Goal: Information Seeking & Learning: Find specific fact

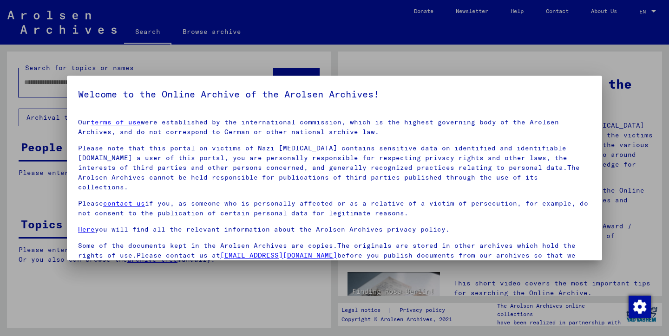
click at [139, 302] on div at bounding box center [334, 168] width 669 height 336
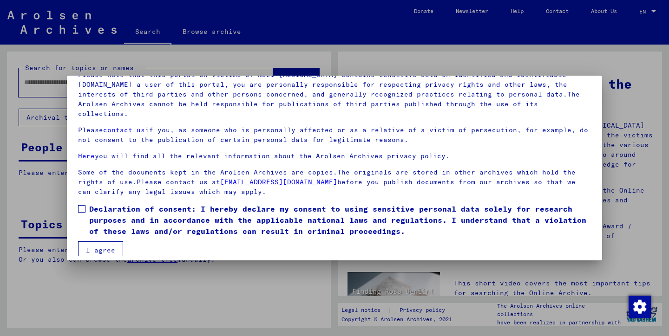
click at [84, 205] on span at bounding box center [81, 208] width 7 height 7
click at [105, 242] on button "I agree" at bounding box center [100, 251] width 45 height 18
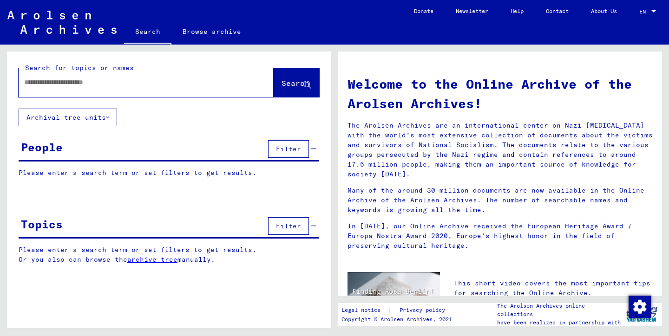
click at [152, 84] on input "text" at bounding box center [135, 83] width 222 height 10
type input "*********"
click at [282, 89] on span "Search" at bounding box center [297, 84] width 30 height 10
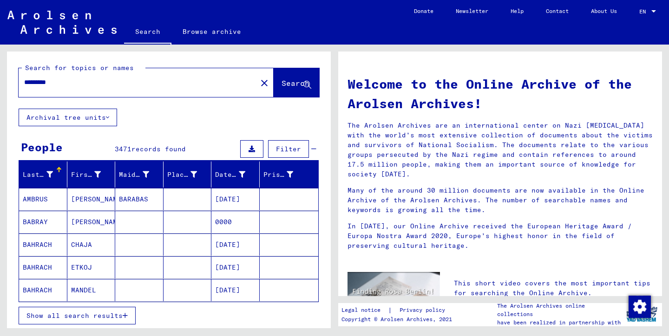
click at [291, 146] on span "Filter" at bounding box center [288, 149] width 25 height 8
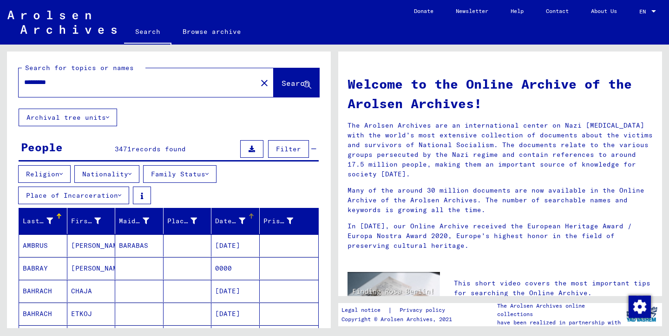
click at [243, 222] on icon at bounding box center [242, 221] width 7 height 7
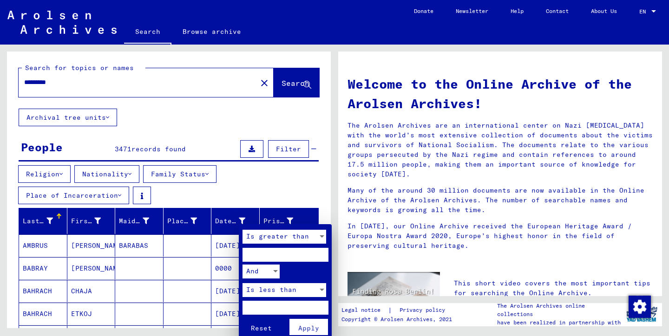
click at [309, 237] on div "Is greater than" at bounding box center [280, 237] width 75 height 14
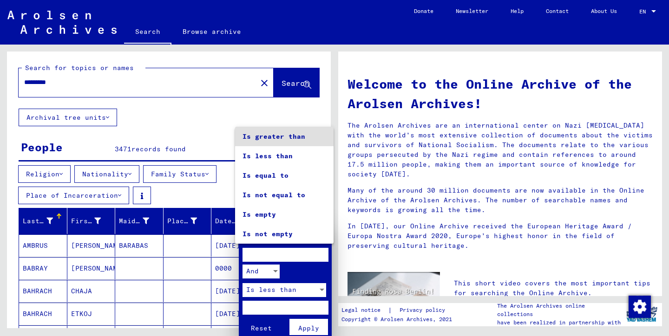
click at [303, 269] on div at bounding box center [334, 168] width 669 height 336
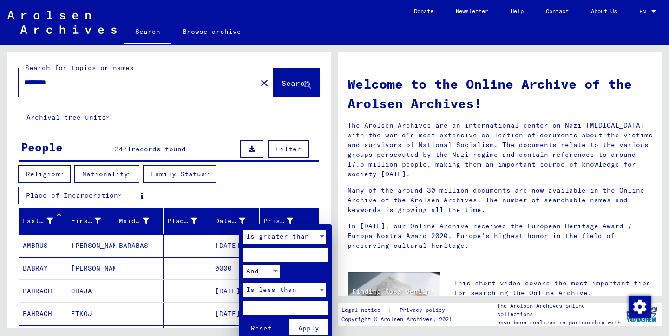
click at [254, 187] on div at bounding box center [334, 168] width 669 height 336
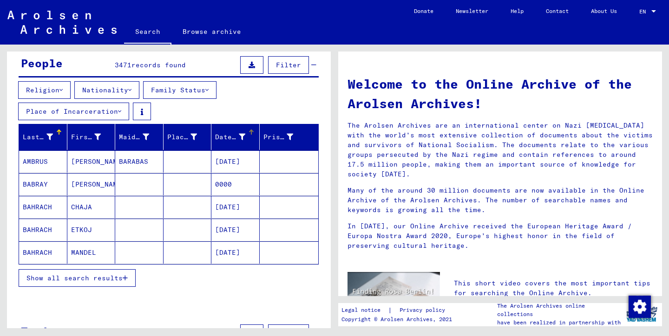
scroll to position [86, 0]
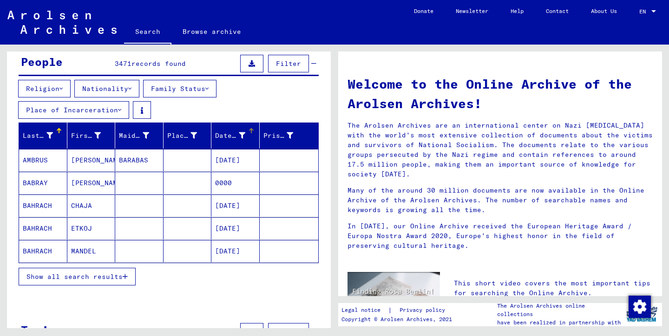
click at [125, 272] on button "Show all search results" at bounding box center [77, 277] width 117 height 18
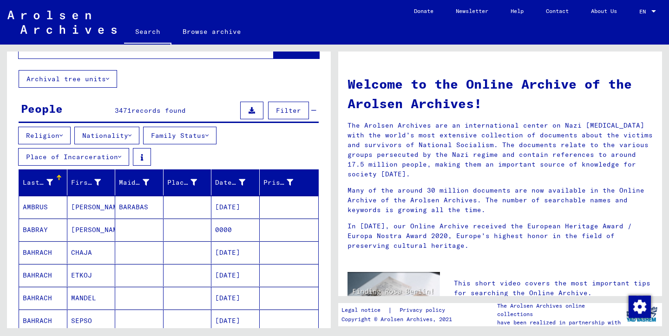
scroll to position [0, 0]
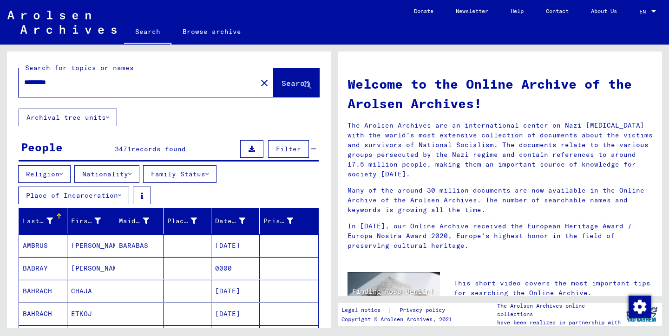
click at [133, 178] on button "Nationality" at bounding box center [106, 174] width 65 height 18
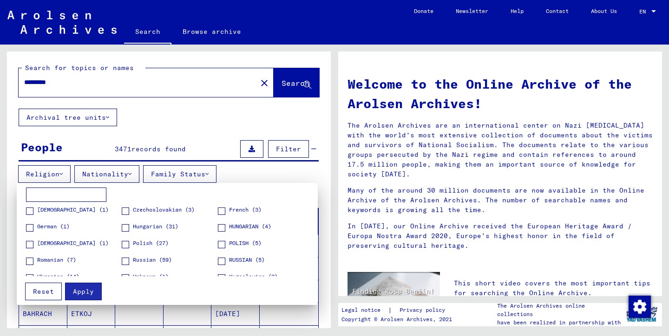
scroll to position [13, 0]
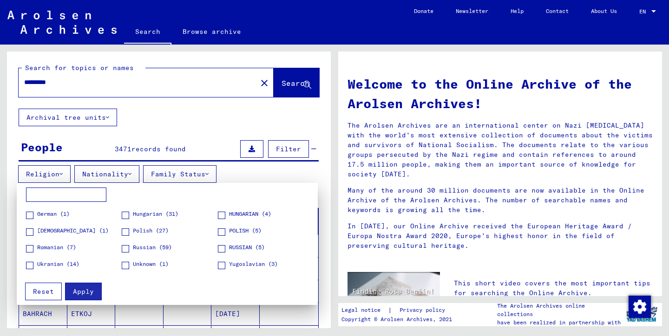
click at [32, 266] on span at bounding box center [29, 265] width 7 height 7
click at [94, 293] on button "Apply" at bounding box center [83, 292] width 37 height 18
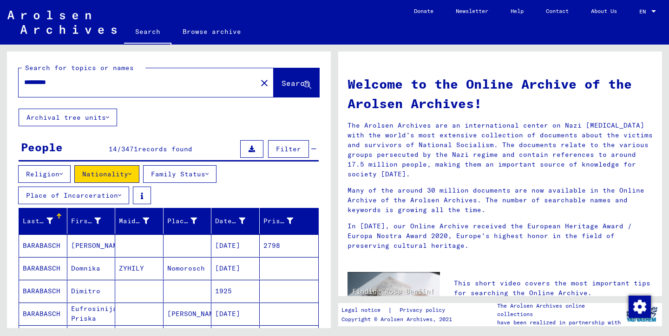
click at [129, 172] on button "Nationality" at bounding box center [106, 174] width 65 height 18
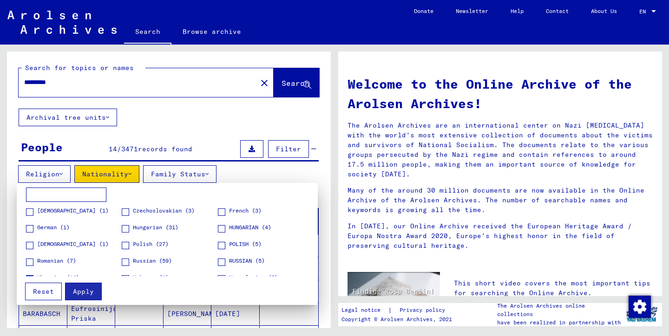
scroll to position [13, 0]
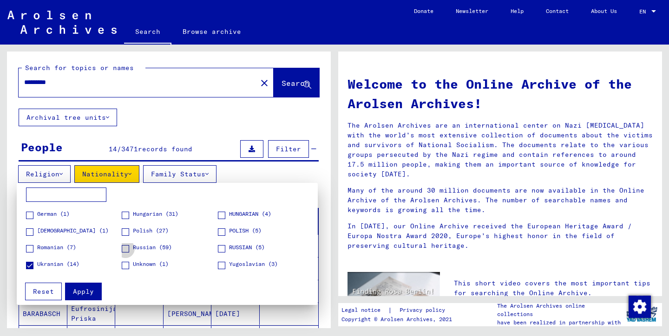
click at [127, 249] on span at bounding box center [125, 248] width 7 height 7
click at [223, 250] on span at bounding box center [221, 248] width 7 height 7
click at [94, 291] on button "Apply" at bounding box center [83, 292] width 37 height 18
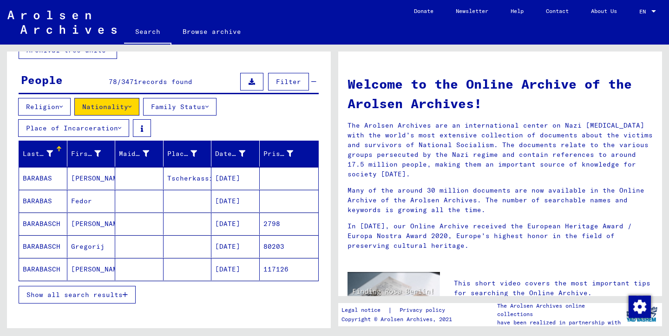
scroll to position [71, 0]
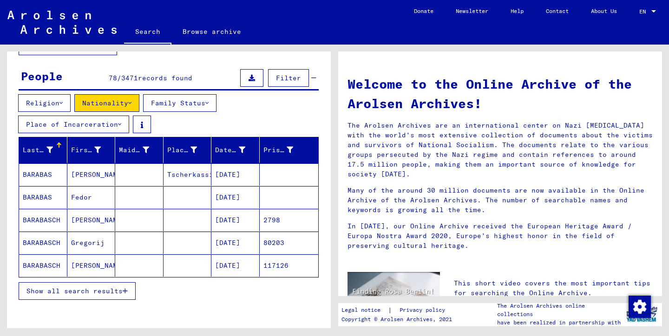
click at [116, 291] on span "Show all search results" at bounding box center [74, 291] width 96 height 8
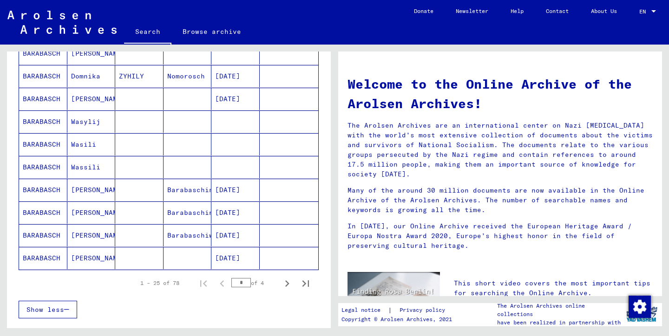
scroll to position [536, 0]
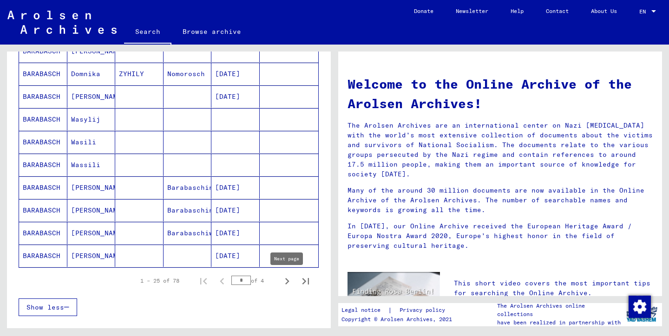
click at [283, 279] on icon "Next page" at bounding box center [287, 281] width 13 height 13
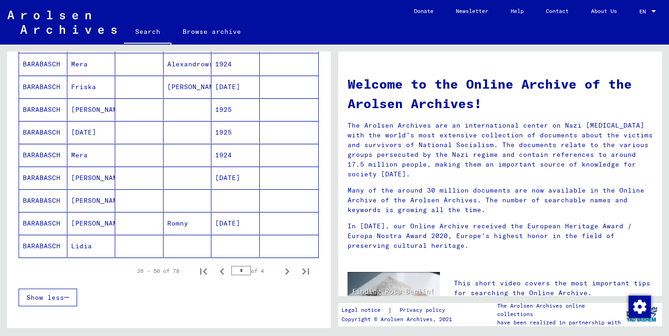
scroll to position [548, 0]
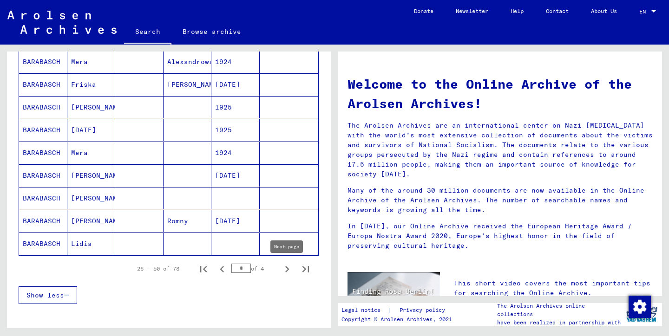
click at [286, 266] on icon "Next page" at bounding box center [287, 269] width 4 height 7
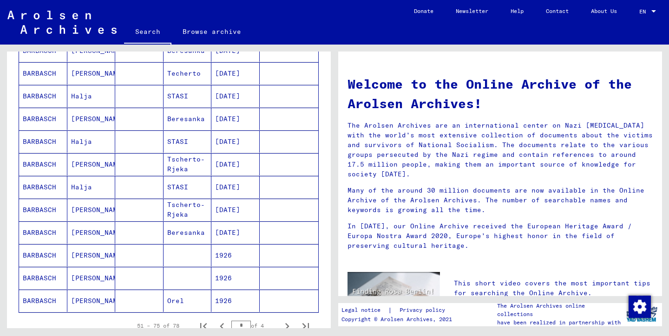
scroll to position [513, 0]
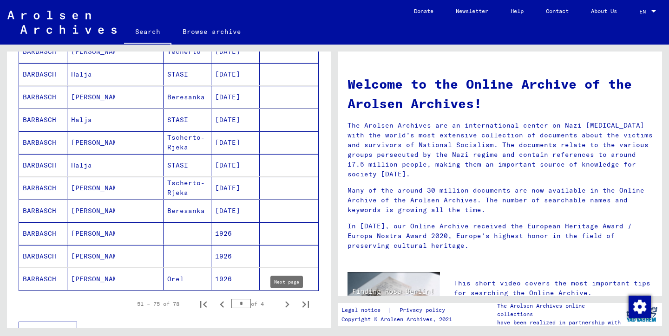
click at [288, 303] on icon "Next page" at bounding box center [287, 304] width 13 height 13
type input "*"
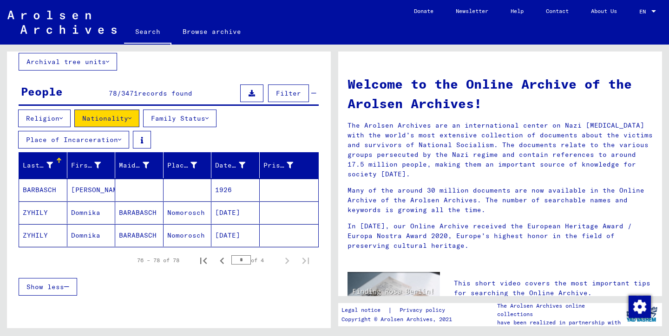
scroll to position [0, 0]
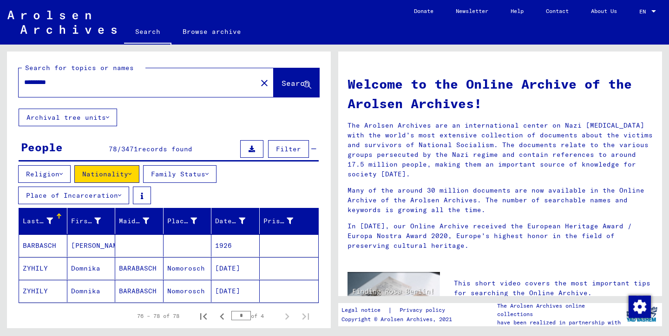
drag, startPoint x: 63, startPoint y: 86, endPoint x: 0, endPoint y: 86, distance: 62.7
click at [0, 86] on div "Search for topics or names ********* close Search Archival tree units People 78…" at bounding box center [167, 187] width 335 height 284
type input "*******"
click at [288, 80] on span "Search" at bounding box center [296, 83] width 28 height 9
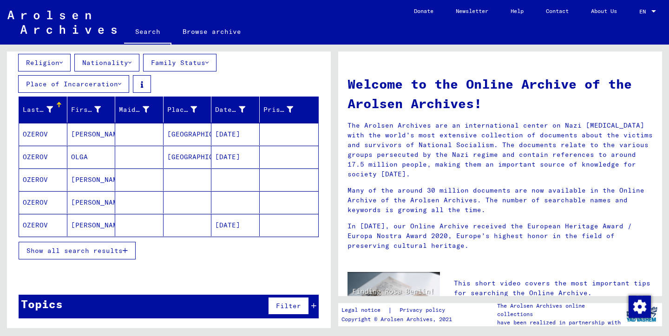
scroll to position [109, 0]
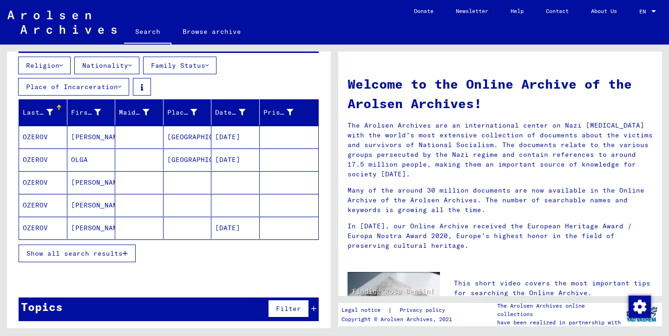
click at [104, 253] on span "Show all search results" at bounding box center [74, 254] width 96 height 8
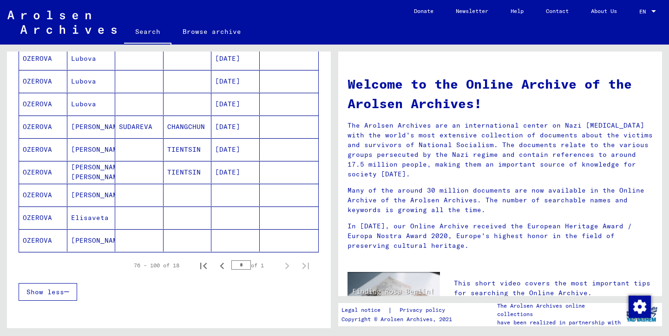
scroll to position [394, 0]
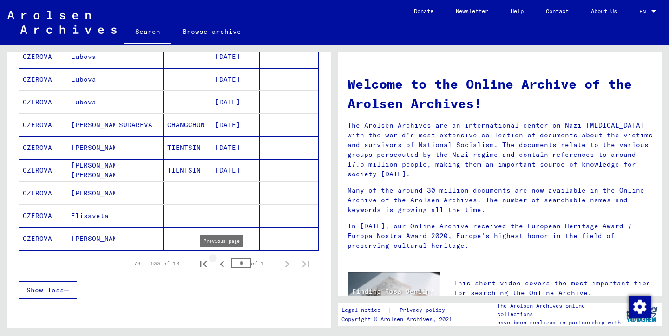
click at [222, 262] on icon "Previous page" at bounding box center [222, 264] width 13 height 13
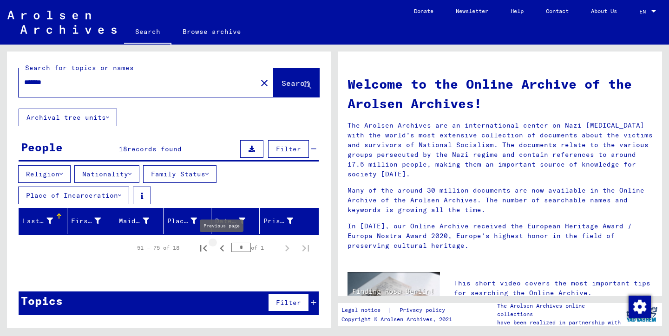
click at [224, 252] on icon "Previous page" at bounding box center [222, 248] width 13 height 13
type input "*"
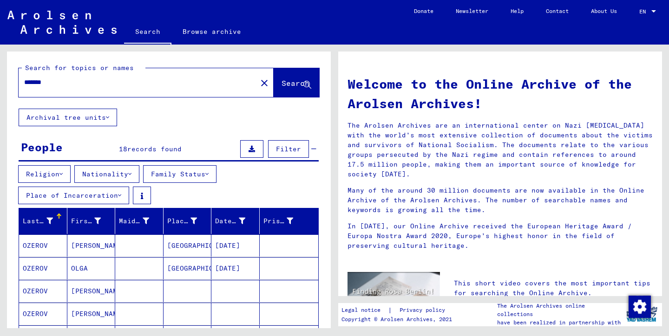
drag, startPoint x: 69, startPoint y: 79, endPoint x: 0, endPoint y: 79, distance: 68.8
click at [0, 79] on div "Search for topics or names ******* close Search Archival tree units People 18 r…" at bounding box center [167, 187] width 335 height 284
